Goal: Task Accomplishment & Management: Manage account settings

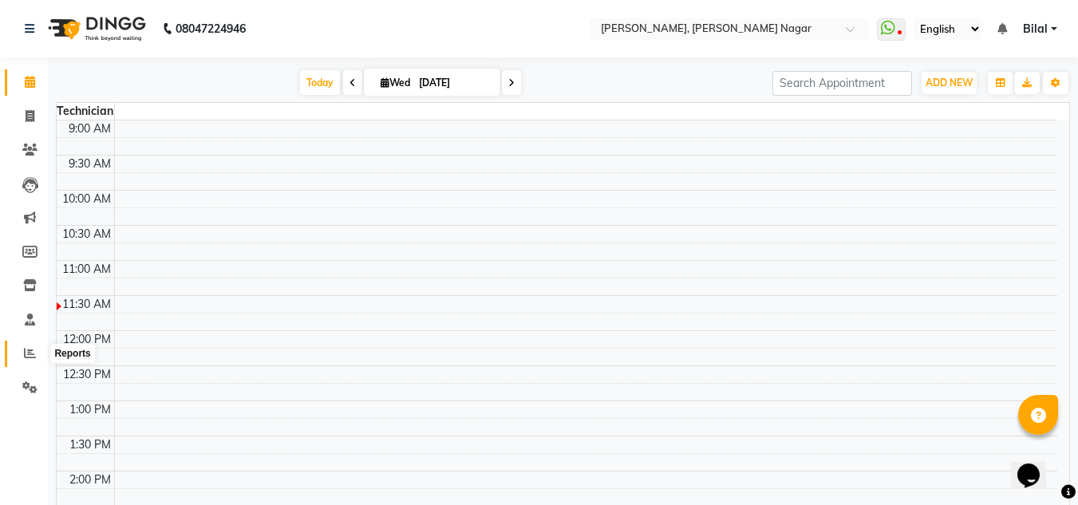
click at [30, 351] on icon at bounding box center [30, 353] width 12 height 12
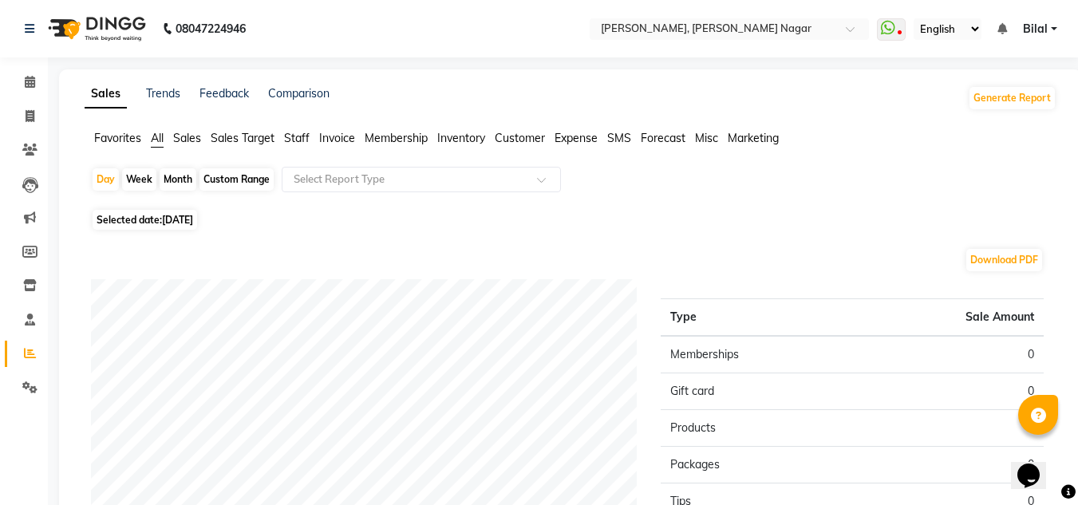
click at [193, 220] on span "[DATE]" at bounding box center [177, 220] width 31 height 12
select select "9"
select select "2025"
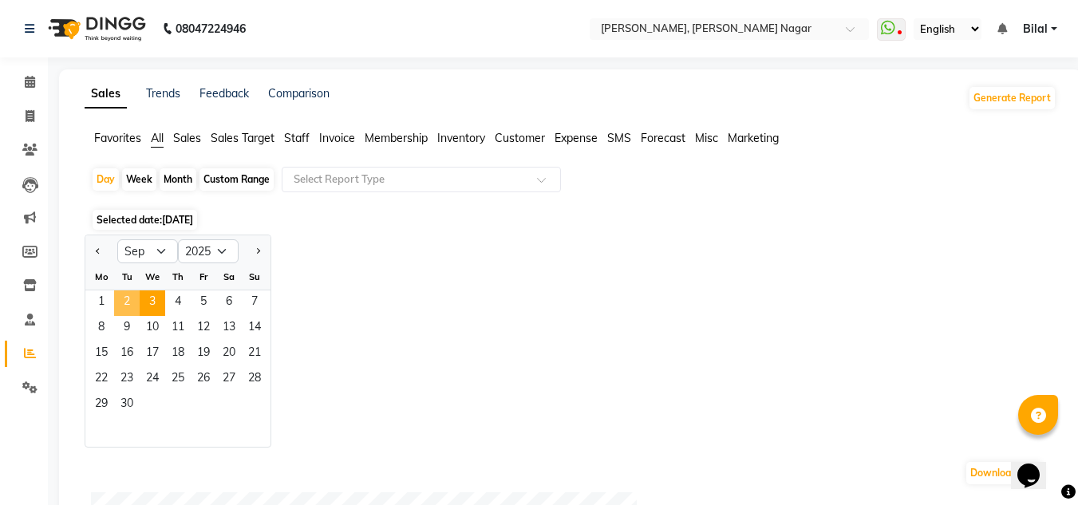
click at [122, 293] on span "2" at bounding box center [127, 304] width 26 height 26
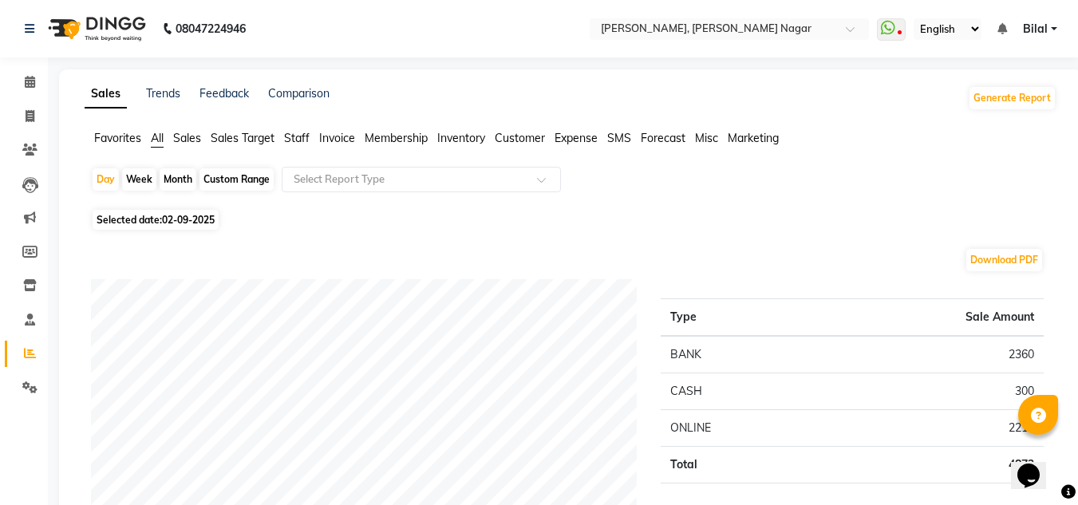
click at [1043, 30] on span "Bilal" at bounding box center [1035, 29] width 25 height 17
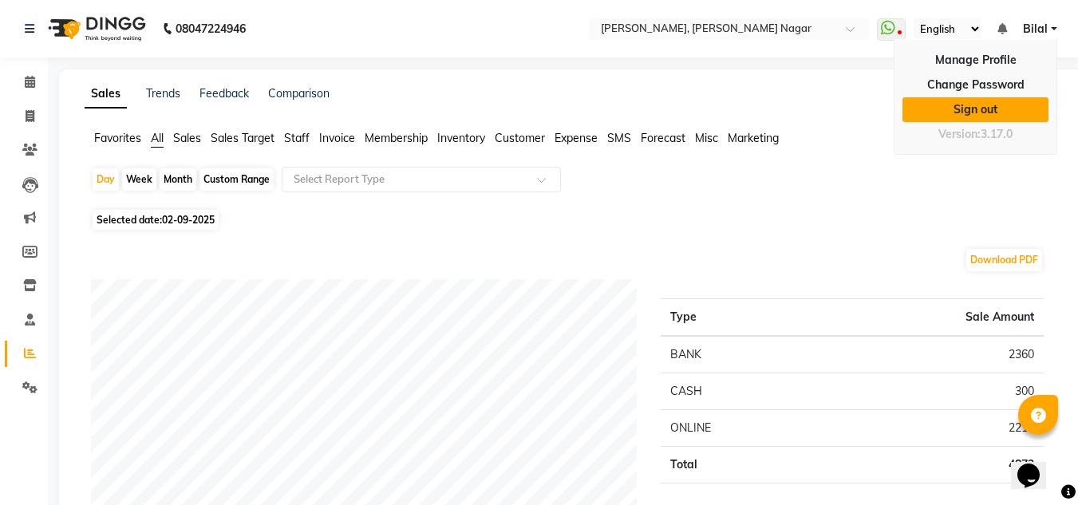
click at [1022, 116] on link "Sign out" at bounding box center [976, 109] width 146 height 25
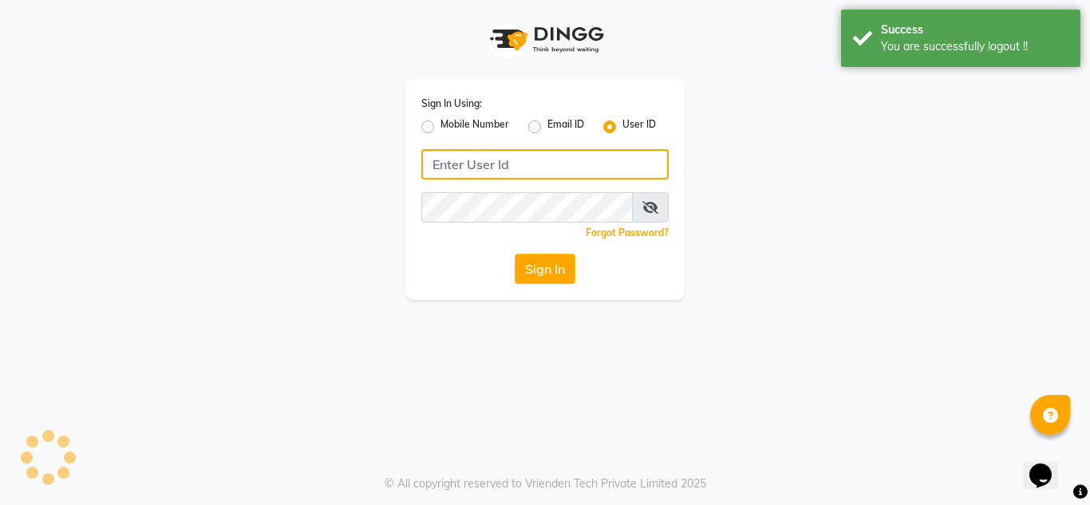
type input "7760894079"
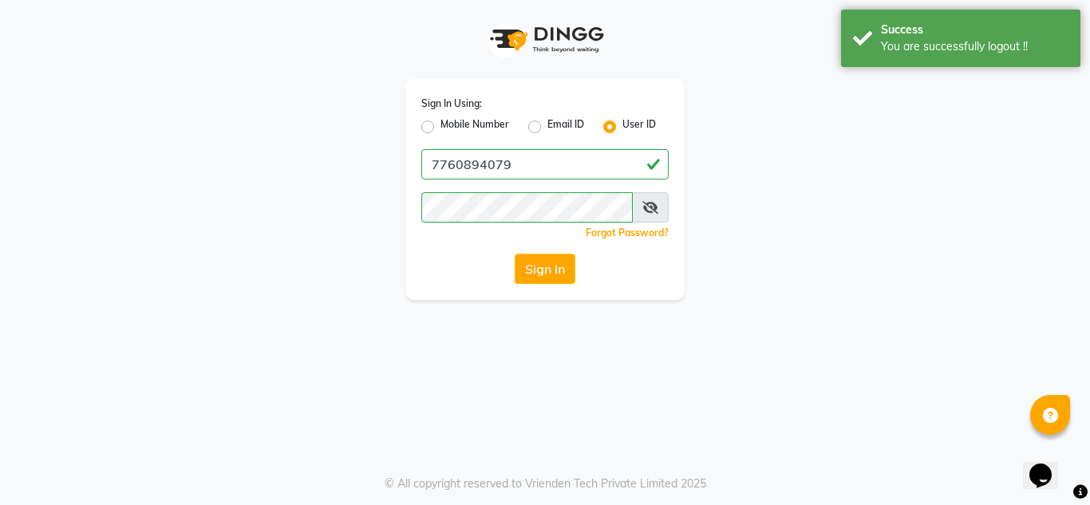
click at [430, 120] on div "Mobile Number" at bounding box center [465, 126] width 88 height 19
click at [441, 127] on label "Mobile Number" at bounding box center [475, 126] width 69 height 19
click at [441, 127] on input "Mobile Number" at bounding box center [446, 122] width 10 height 10
radio input "true"
radio input "false"
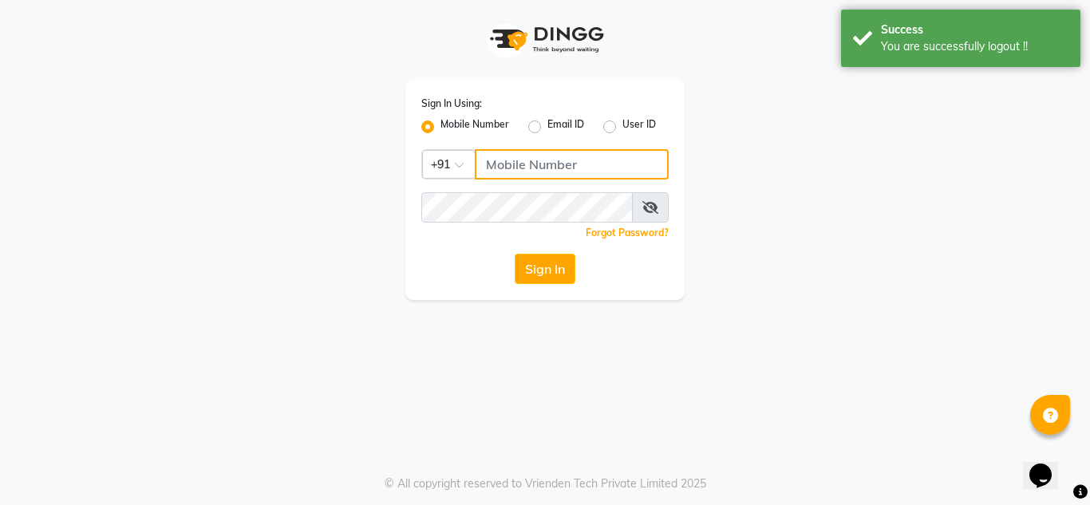
click at [536, 170] on input "Username" at bounding box center [572, 164] width 194 height 30
type input "9611560759"
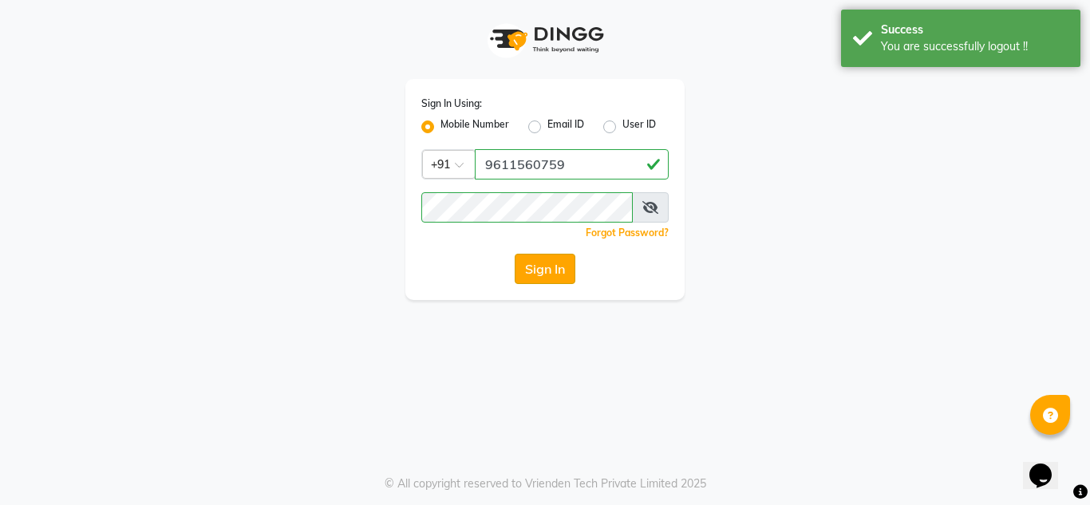
click at [524, 265] on button "Sign In" at bounding box center [545, 269] width 61 height 30
